Goal: Task Accomplishment & Management: Use online tool/utility

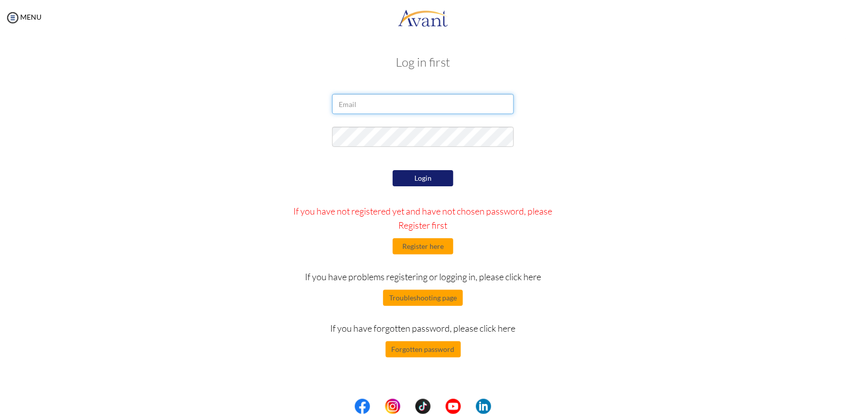
type input "[EMAIL_ADDRESS][DOMAIN_NAME]"
click at [416, 177] on button "Login" at bounding box center [423, 178] width 61 height 16
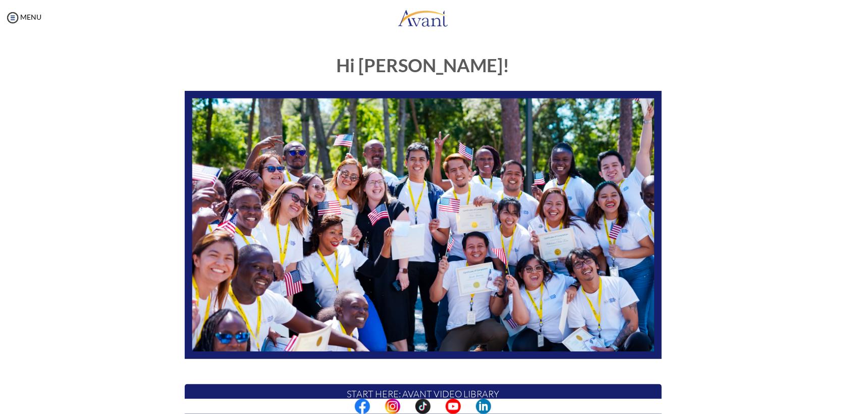
scroll to position [146, 0]
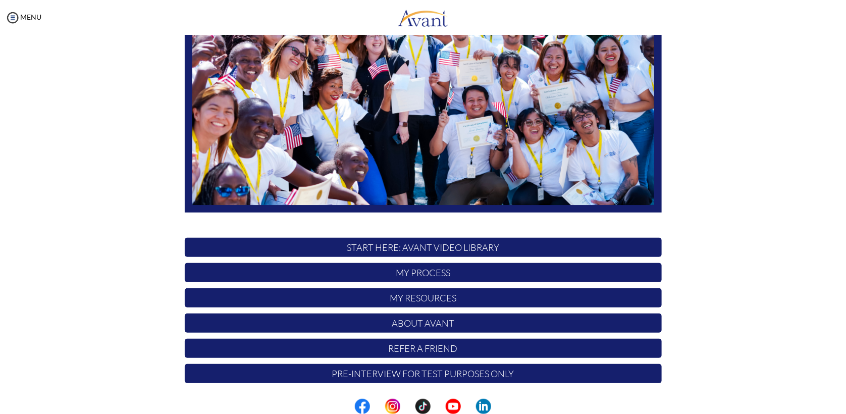
click at [413, 273] on p "My Process" at bounding box center [423, 272] width 477 height 19
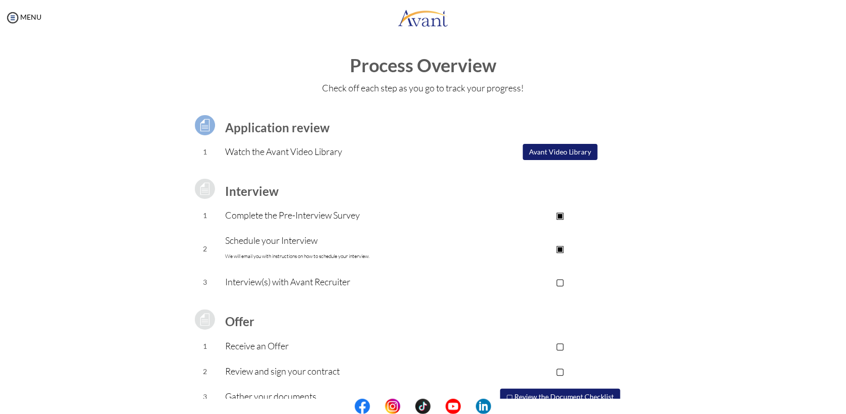
click at [560, 280] on p "▢" at bounding box center [560, 281] width 202 height 14
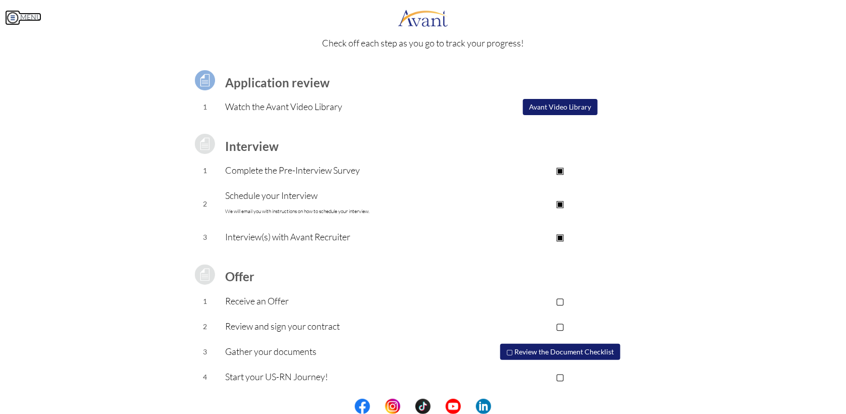
click at [10, 15] on img at bounding box center [12, 17] width 15 height 15
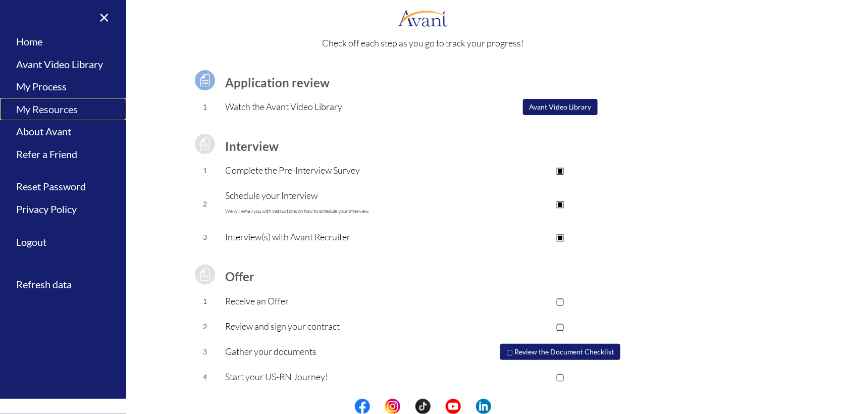
click at [58, 108] on link "My Resources" at bounding box center [63, 109] width 126 height 23
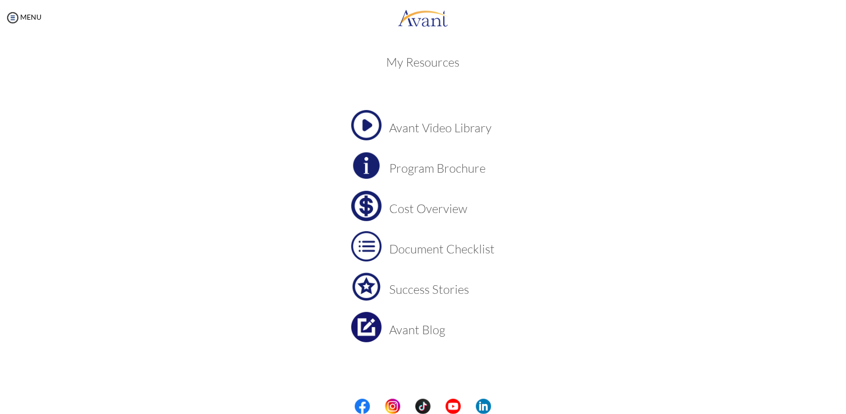
click at [423, 213] on h3 "Cost Overview" at bounding box center [441, 208] width 105 height 13
click at [373, 170] on img at bounding box center [366, 165] width 30 height 30
click at [365, 285] on img at bounding box center [366, 286] width 30 height 30
click at [364, 340] on img at bounding box center [366, 327] width 30 height 30
